Goal: Browse casually

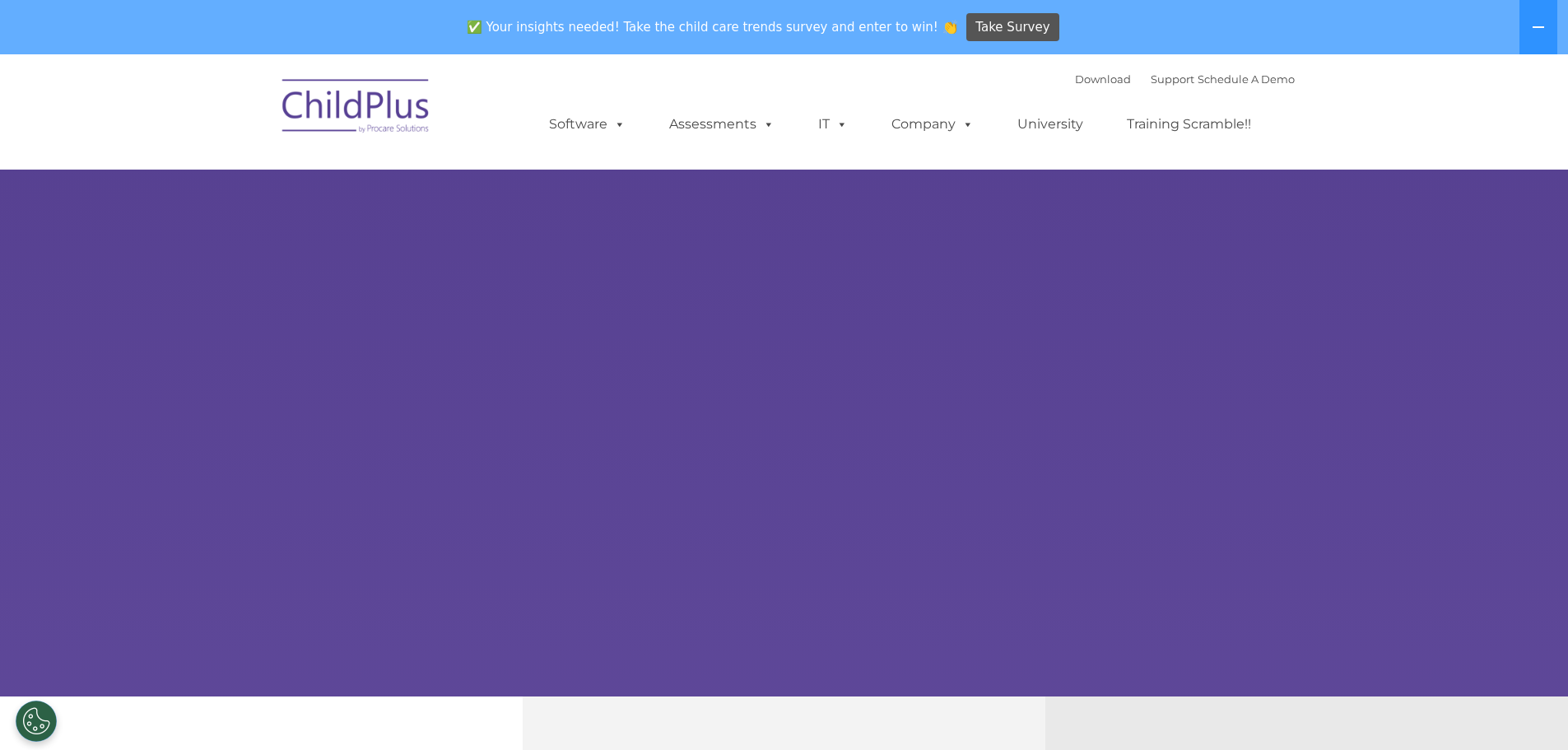
select select "MEDIUM"
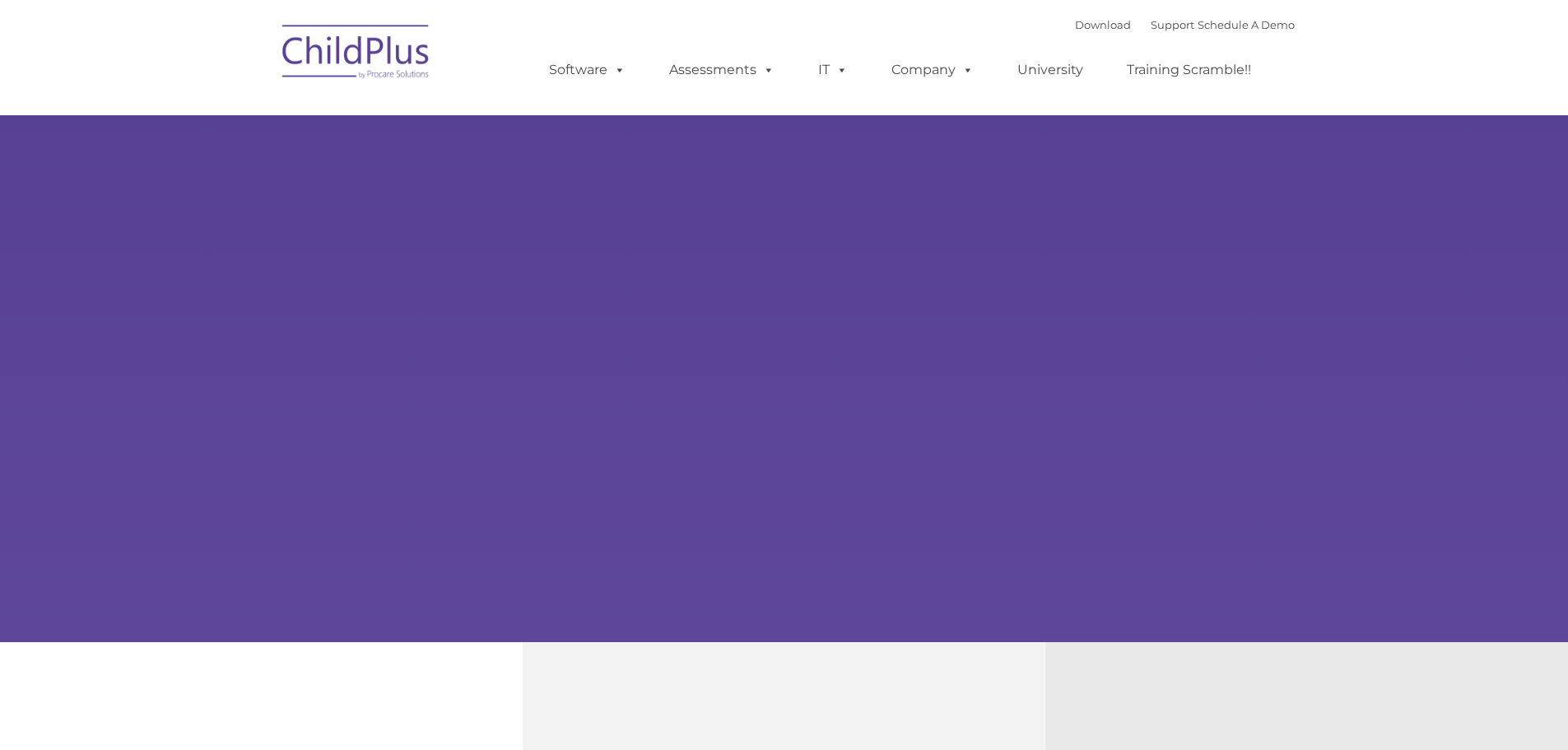
type input ""
select select "MEDIUM"
type input ""
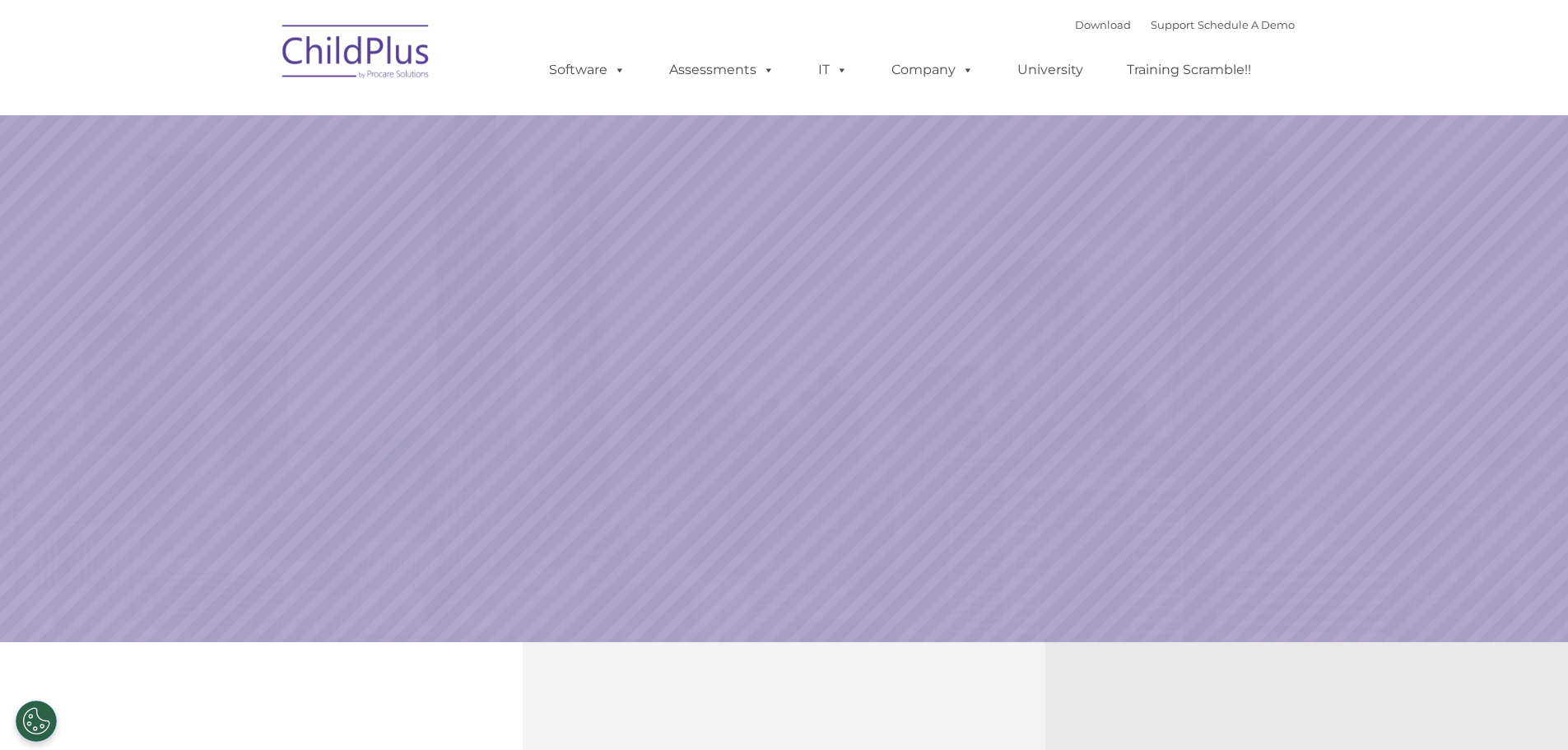
select select "MEDIUM"
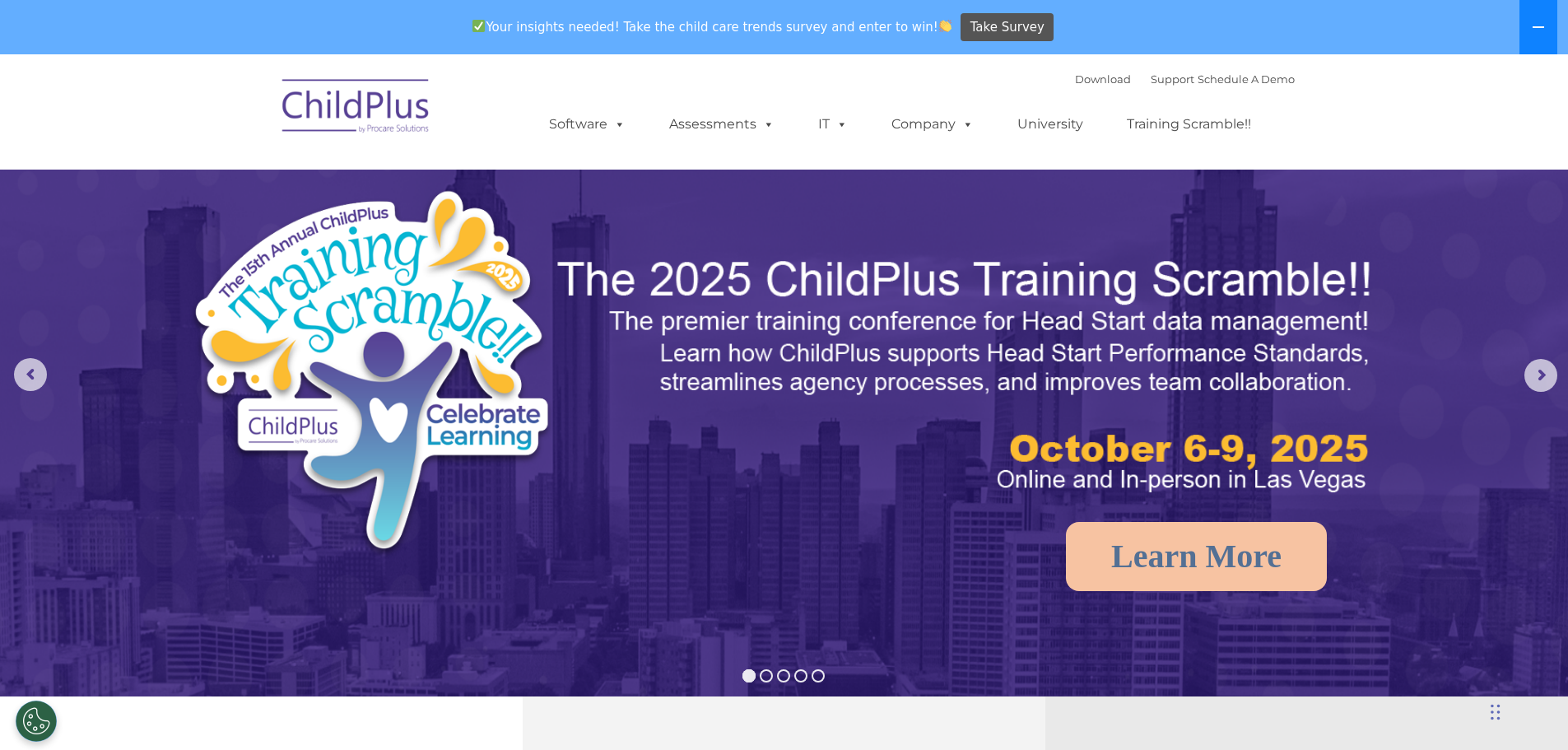
click at [1542, 32] on icon at bounding box center [1538, 27] width 14 height 14
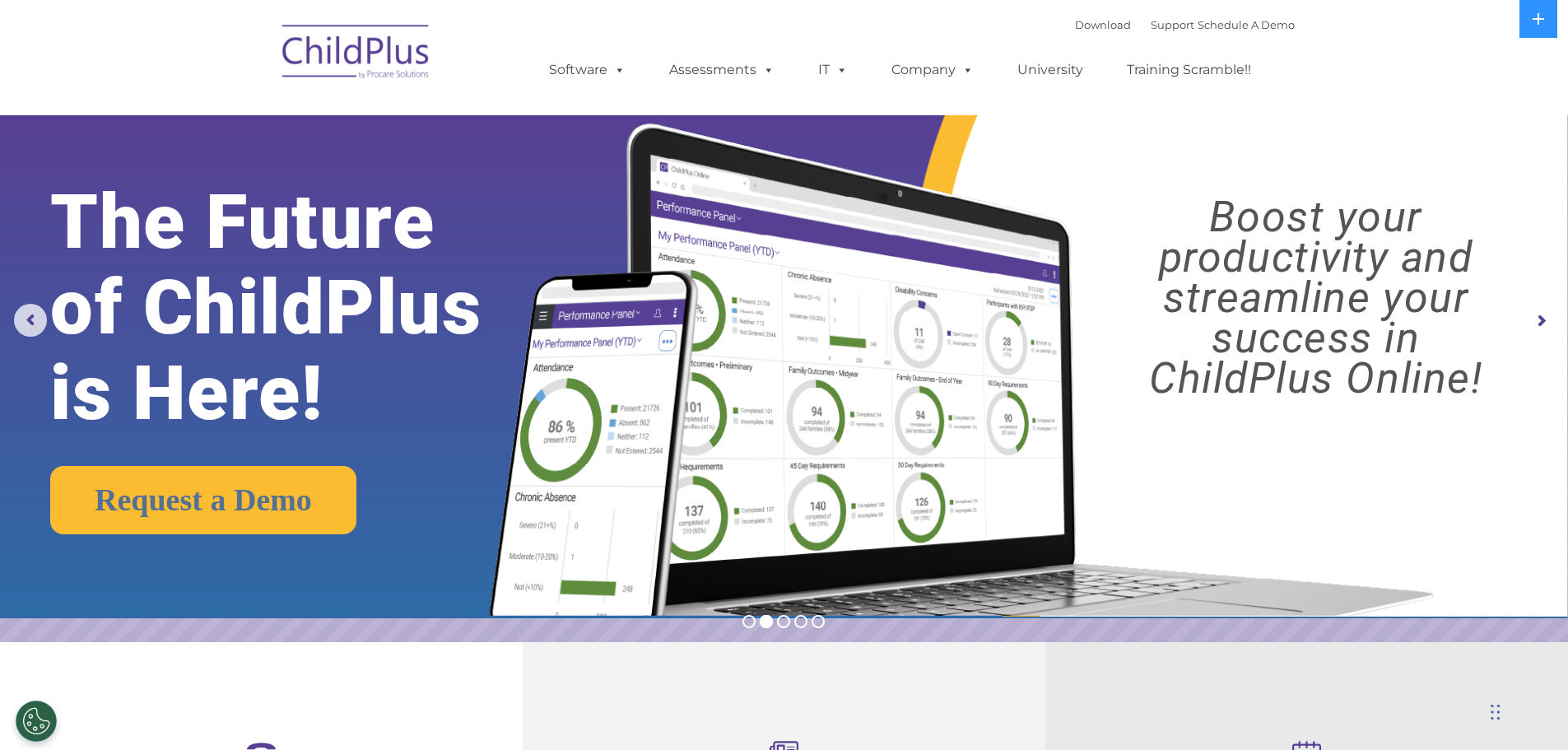
click at [11, 315] on img at bounding box center [784, 309] width 1568 height 618
click at [26, 317] on rs-arrow at bounding box center [31, 320] width 33 height 33
click at [315, 52] on img at bounding box center [356, 54] width 165 height 82
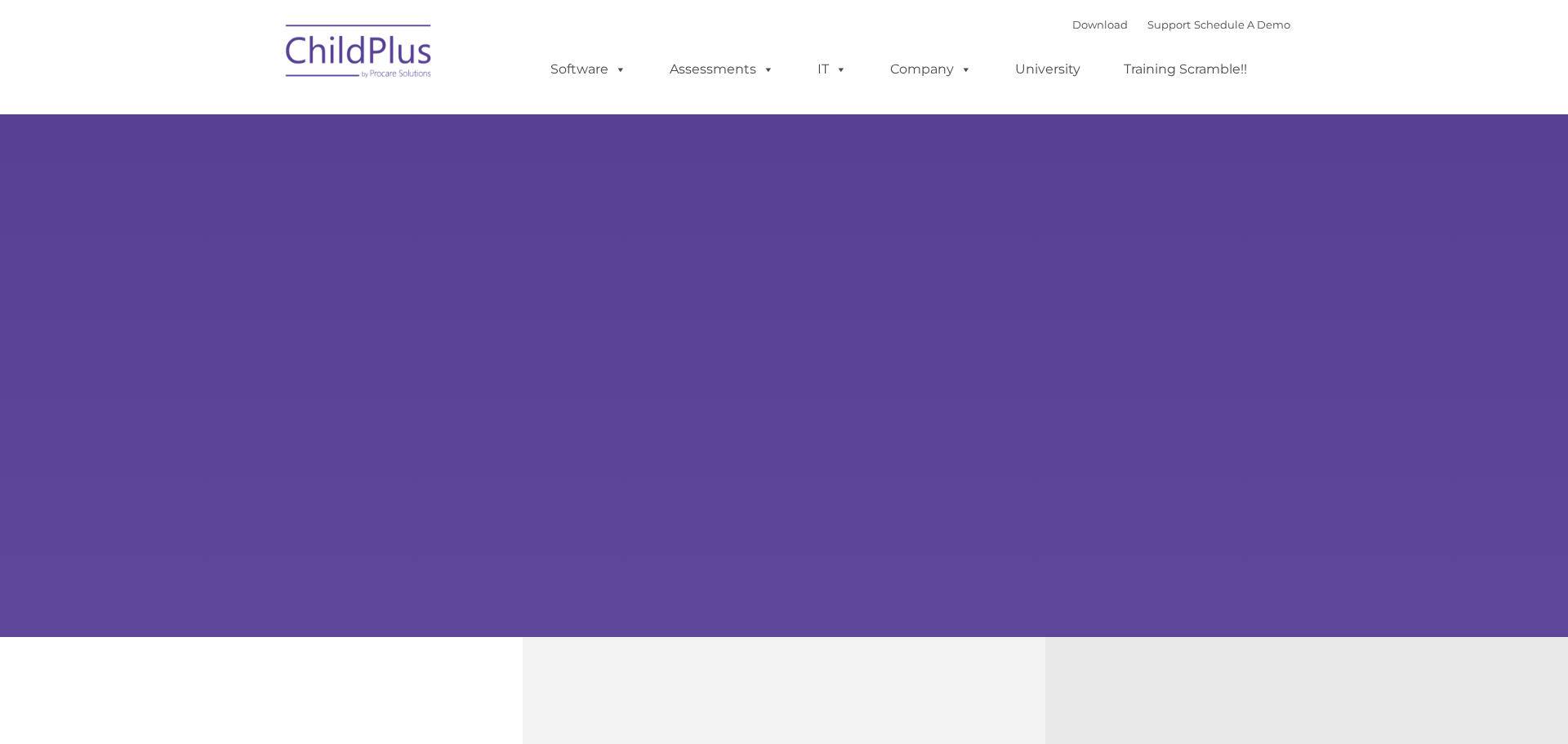
type input ""
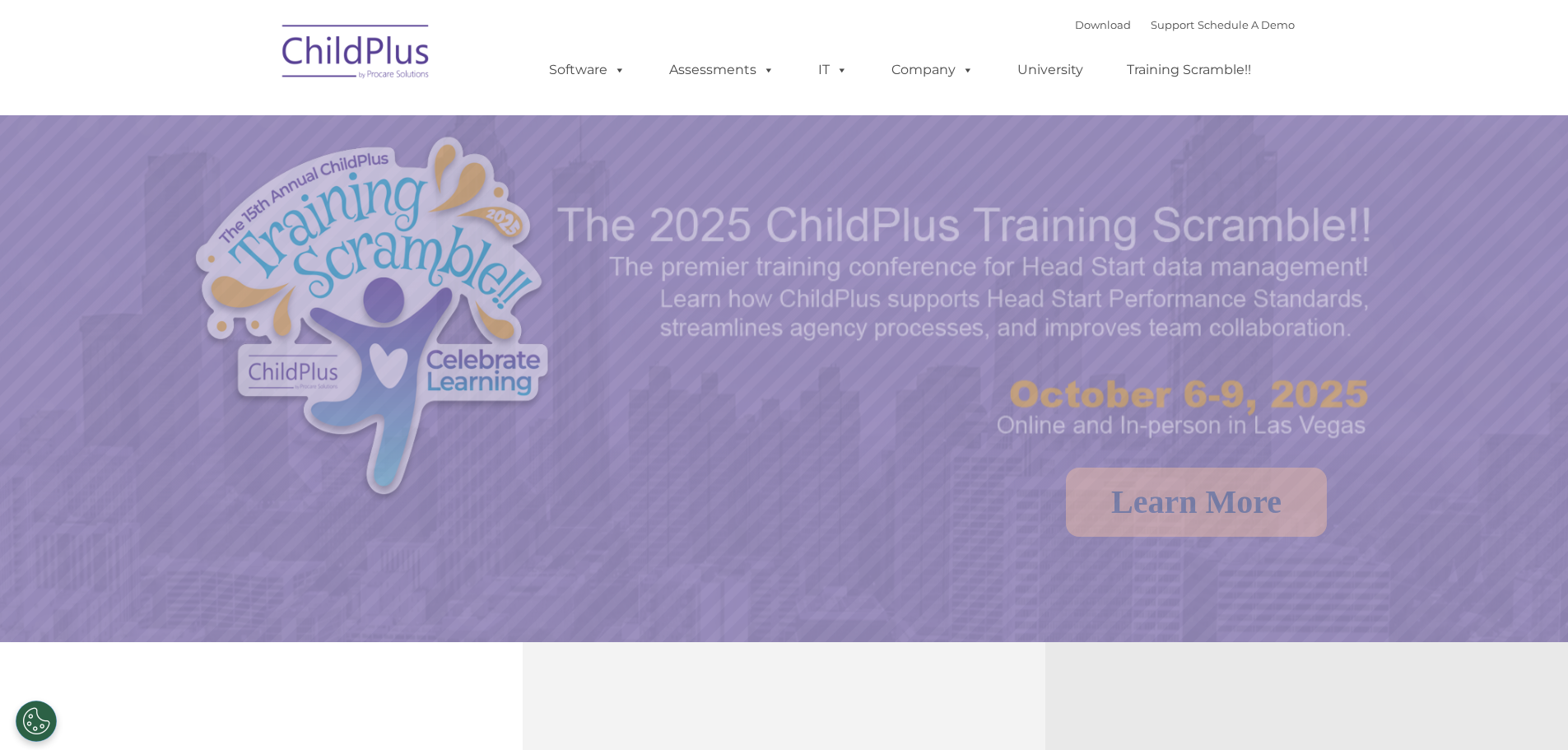
select select "MEDIUM"
